Goal: Information Seeking & Learning: Learn about a topic

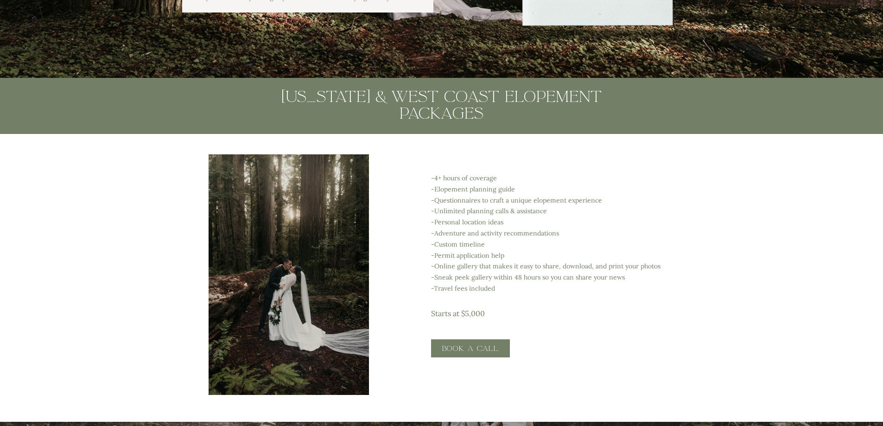
scroll to position [1576, 0]
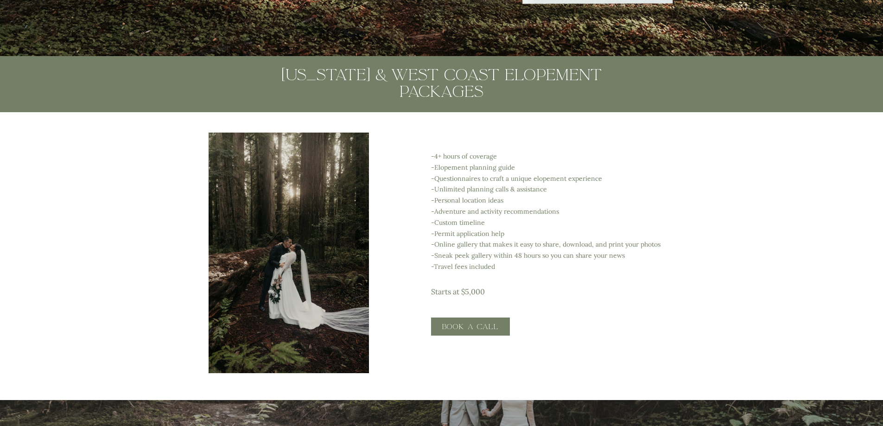
click at [602, 260] on p "-4+ hours of coverage -Elopement planning guide -Questionnaires to craft a uniq…" at bounding box center [566, 218] width 270 height 135
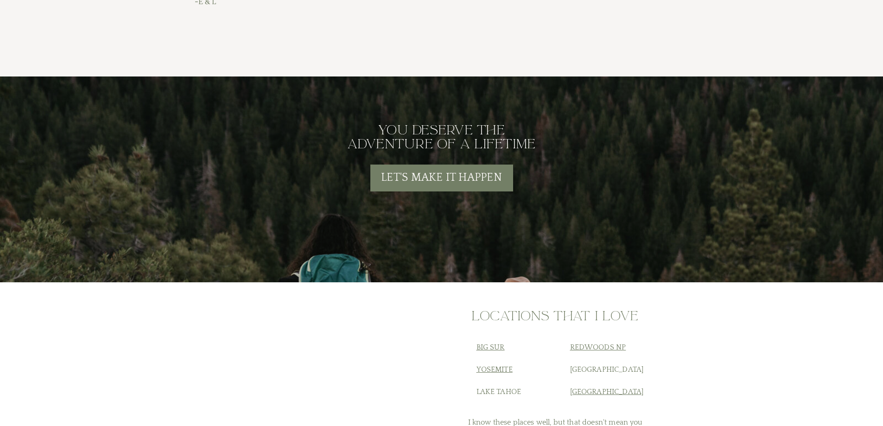
scroll to position [3615, 0]
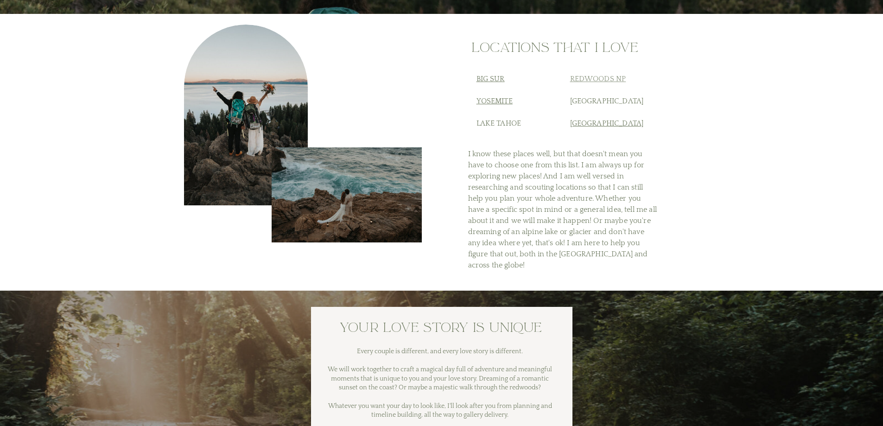
click at [606, 79] on link "Redwoods NP" at bounding box center [598, 79] width 56 height 8
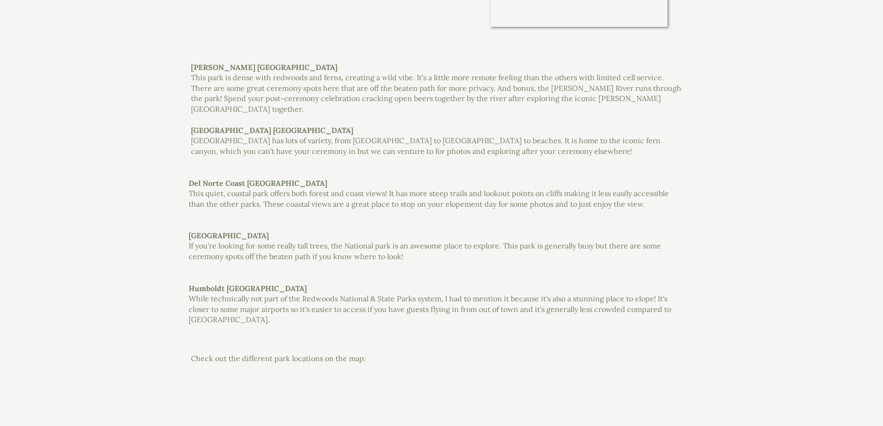
scroll to position [1993, 0]
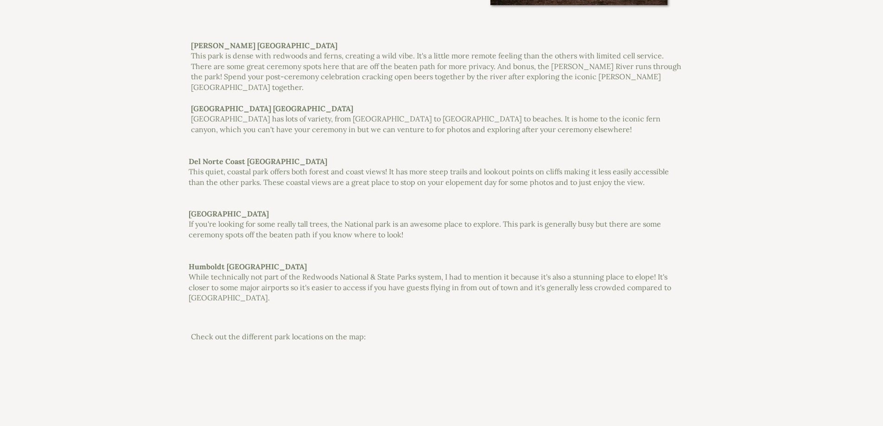
drag, startPoint x: 749, startPoint y: 101, endPoint x: 806, endPoint y: 73, distance: 62.6
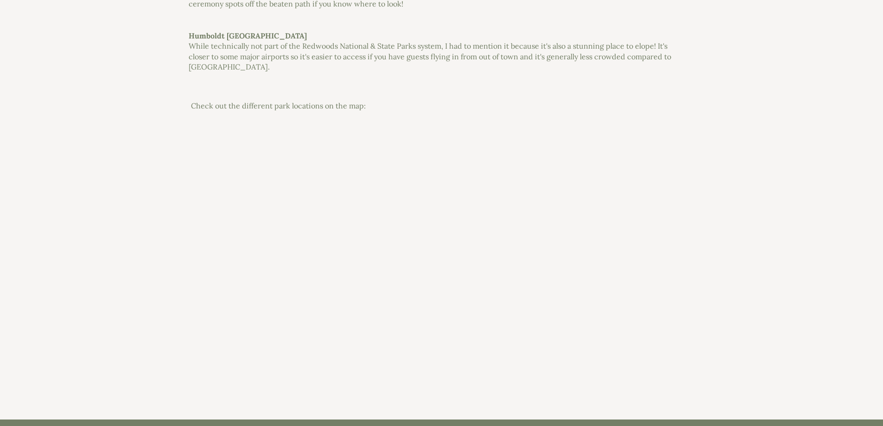
scroll to position [2225, 0]
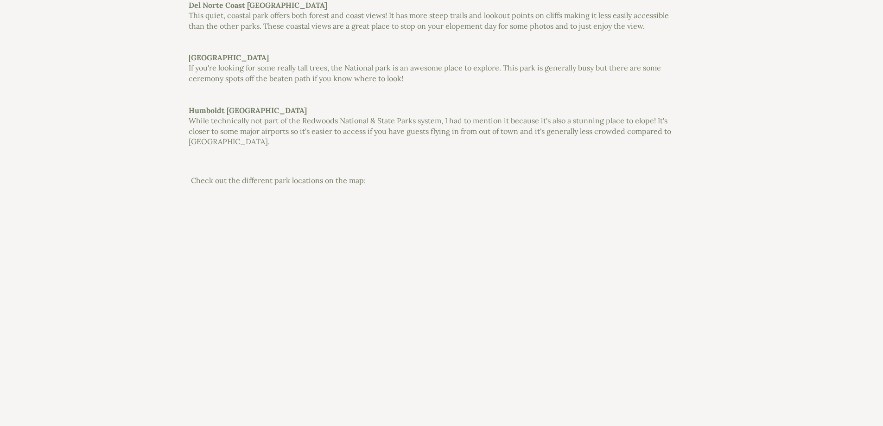
scroll to position [2132, 0]
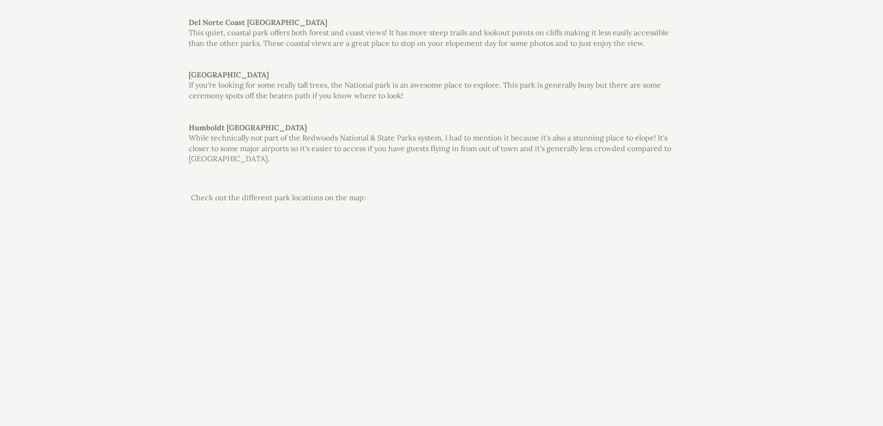
click at [645, 321] on div at bounding box center [438, 346] width 495 height 260
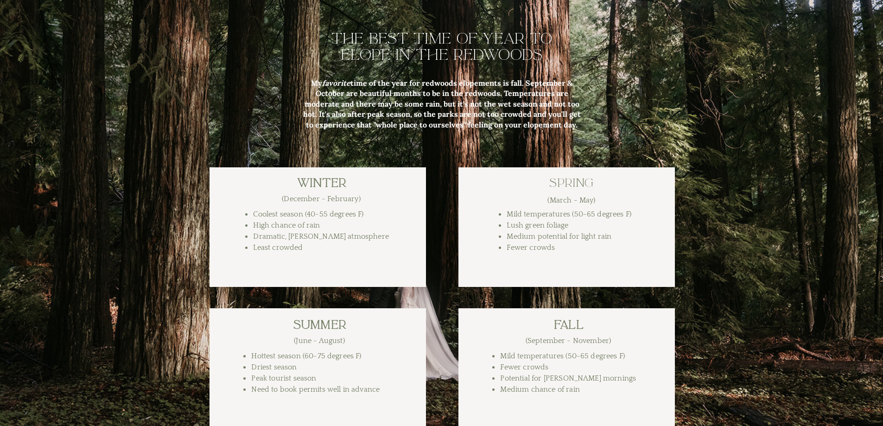
scroll to position [3059, 0]
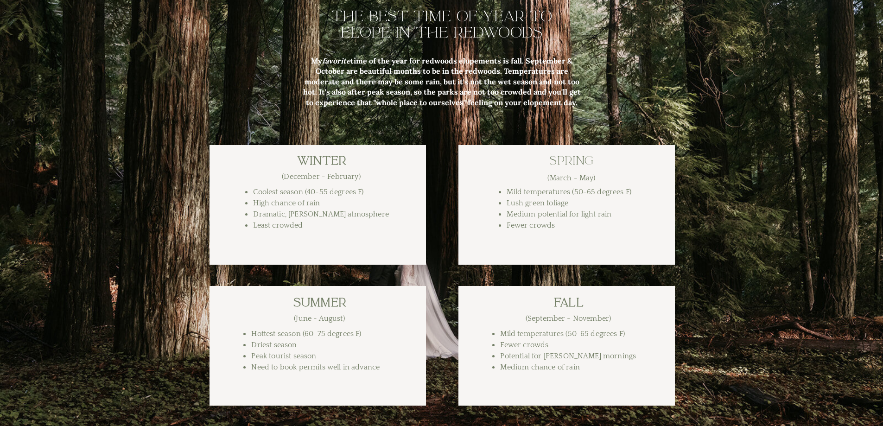
click at [214, 151] on div at bounding box center [317, 205] width 216 height 120
click at [153, 156] on div "The Ultimate Redwoods Elopement Guide contact Blog resources EXPERIENCE about P…" at bounding box center [441, 61] width 883 height 6240
click at [111, 174] on div "The Ultimate Redwoods Elopement Guide contact Blog resources EXPERIENCE about P…" at bounding box center [441, 61] width 883 height 6240
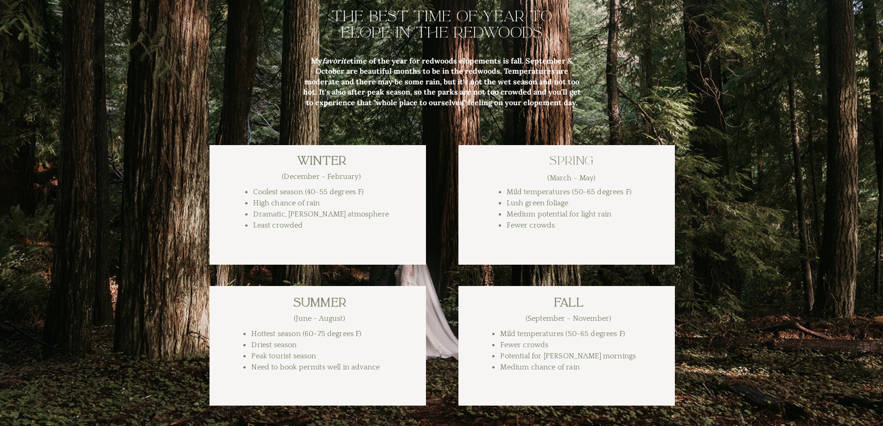
click at [110, 174] on div "The Ultimate Redwoods Elopement Guide contact Blog resources EXPERIENCE about P…" at bounding box center [441, 61] width 883 height 6240
click at [834, 243] on div "The Ultimate Redwoods Elopement Guide contact Blog resources EXPERIENCE about P…" at bounding box center [441, 61] width 883 height 6240
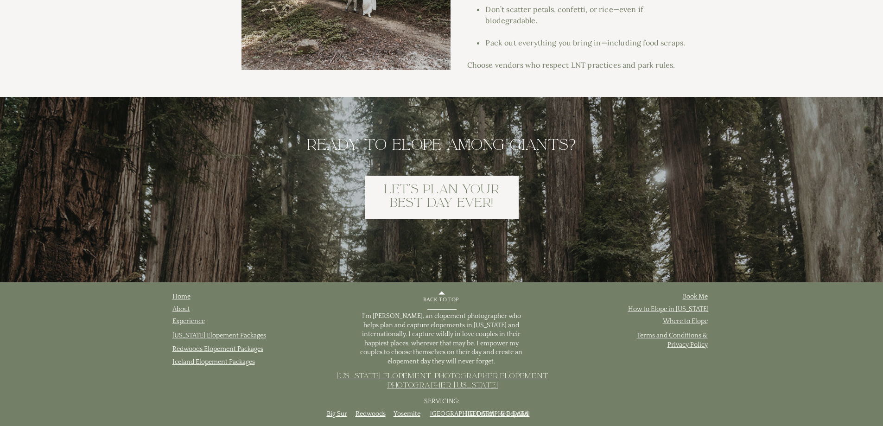
scroll to position [5814, 0]
